Goal: Information Seeking & Learning: Learn about a topic

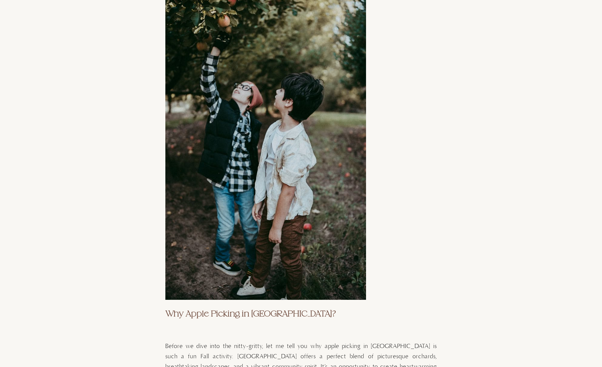
scroll to position [660, 0]
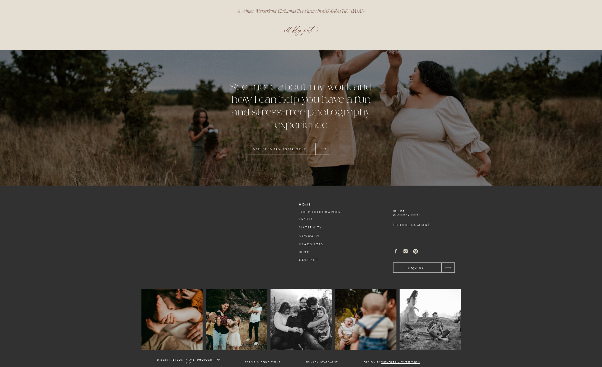
scroll to position [3290, 0]
